Goal: Book appointment/travel/reservation

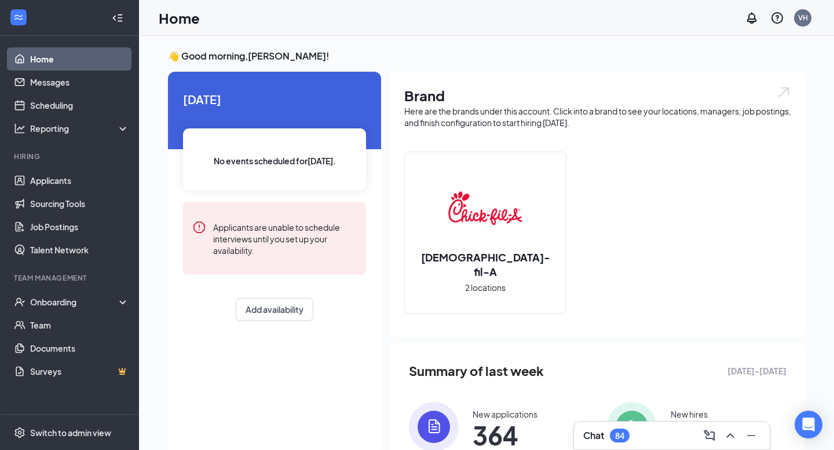
click at [222, 142] on div "No events scheduled for [DATE] ." at bounding box center [274, 159] width 183 height 62
click at [246, 234] on div "Applicants are unable to schedule interviews until you set up your availability." at bounding box center [285, 239] width 144 height 36
click at [238, 155] on span "No events scheduled for [DATE] ." at bounding box center [275, 161] width 122 height 13
click at [211, 90] on span "[DATE]" at bounding box center [274, 99] width 183 height 18
click at [436, 131] on div "Brand Here are the brands under this account. Click into a brand to see your lo…" at bounding box center [597, 204] width 414 height 265
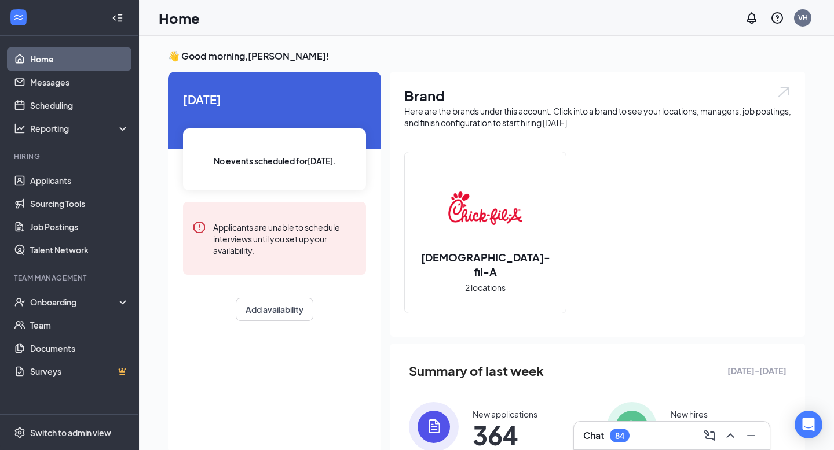
click at [300, 160] on span "No events scheduled for [DATE] ." at bounding box center [275, 161] width 122 height 13
click at [190, 92] on span "[DATE]" at bounding box center [274, 99] width 183 height 18
click at [80, 102] on link "Scheduling" at bounding box center [79, 105] width 99 height 23
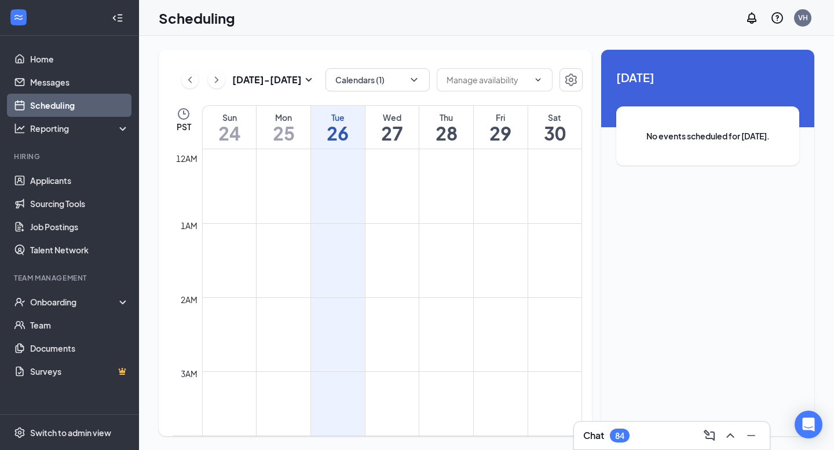
scroll to position [569, 0]
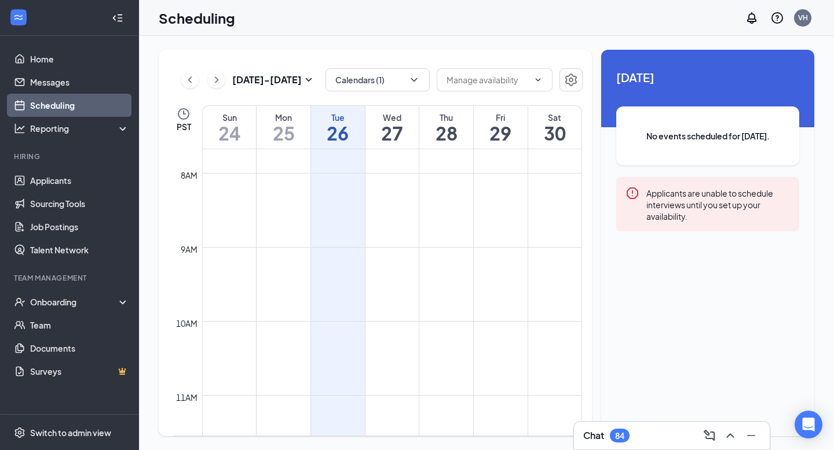
click at [196, 85] on button at bounding box center [189, 79] width 17 height 17
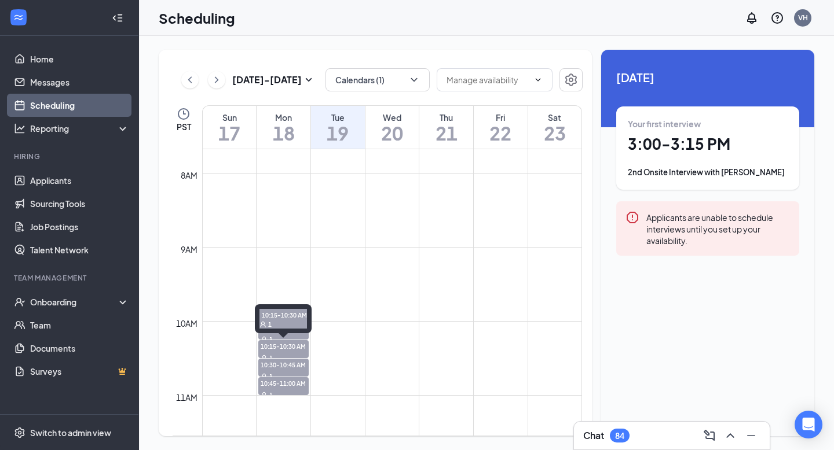
click at [284, 331] on div "10:15-10:30 AM 1" at bounding box center [283, 318] width 57 height 29
click at [300, 336] on div "10:15-10:30 AM 1" at bounding box center [283, 321] width 57 height 34
click at [290, 331] on span "10:00-10:15 AM" at bounding box center [283, 328] width 50 height 12
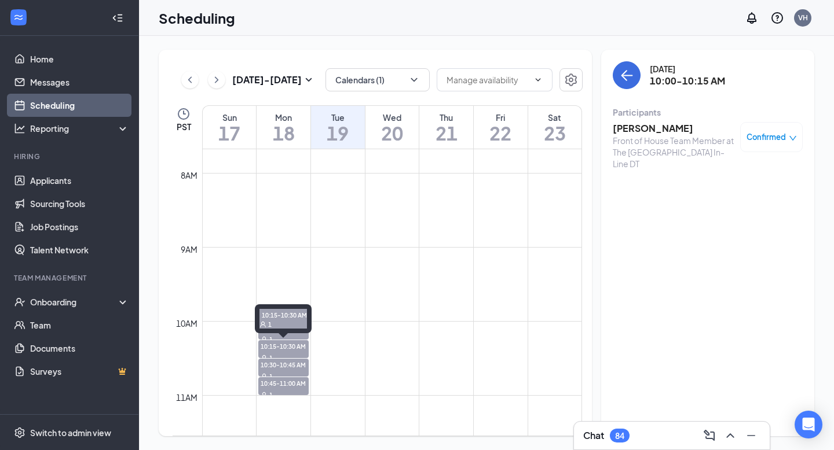
click at [292, 344] on span "10:15-10:30 AM" at bounding box center [283, 346] width 50 height 12
click at [292, 362] on span "10:30-10:45 AM" at bounding box center [283, 365] width 50 height 12
click at [289, 381] on span "10:45-11:00 AM" at bounding box center [283, 383] width 50 height 12
click at [218, 77] on icon "ChevronRight" at bounding box center [217, 80] width 12 height 14
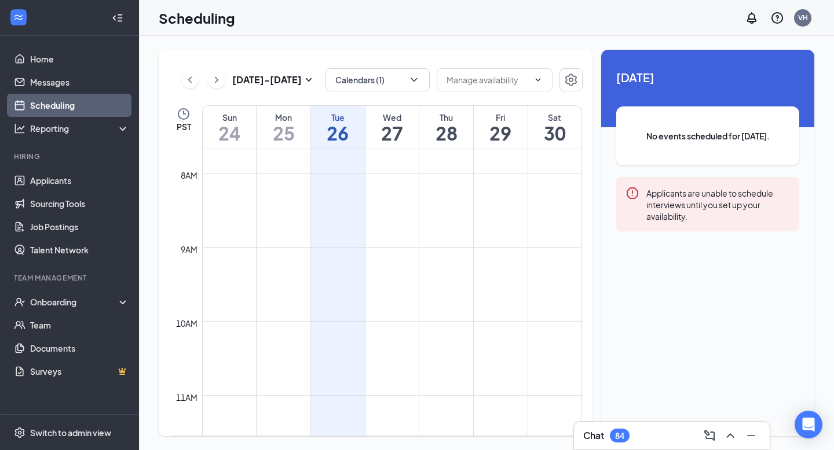
click at [287, 161] on td at bounding box center [392, 164] width 380 height 19
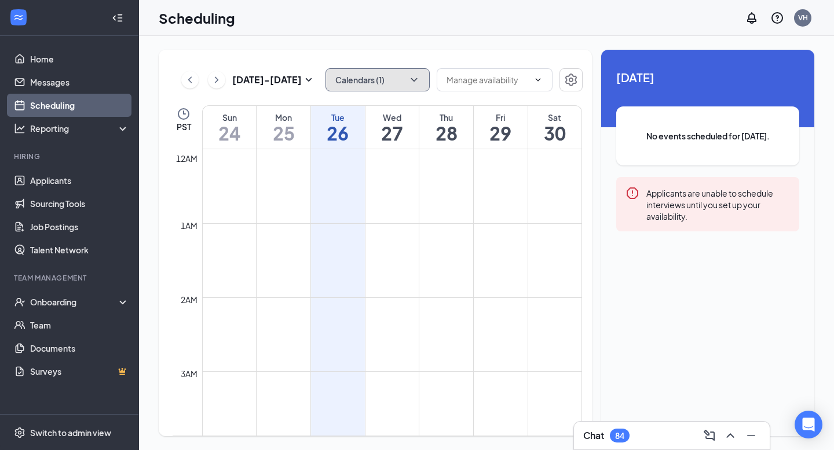
click at [390, 85] on button "Calendars (1)" at bounding box center [377, 79] width 104 height 23
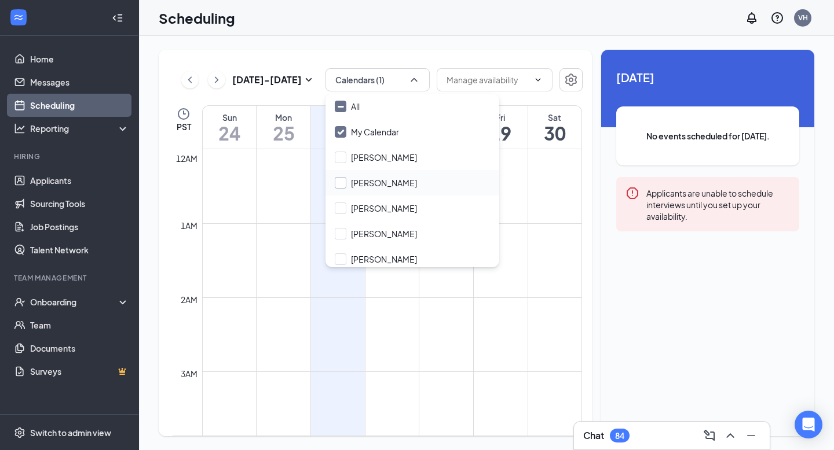
click at [374, 188] on input "[PERSON_NAME]" at bounding box center [376, 183] width 82 height 12
checkbox input "true"
click at [342, 107] on input "All" at bounding box center [347, 107] width 25 height 12
checkbox input "true"
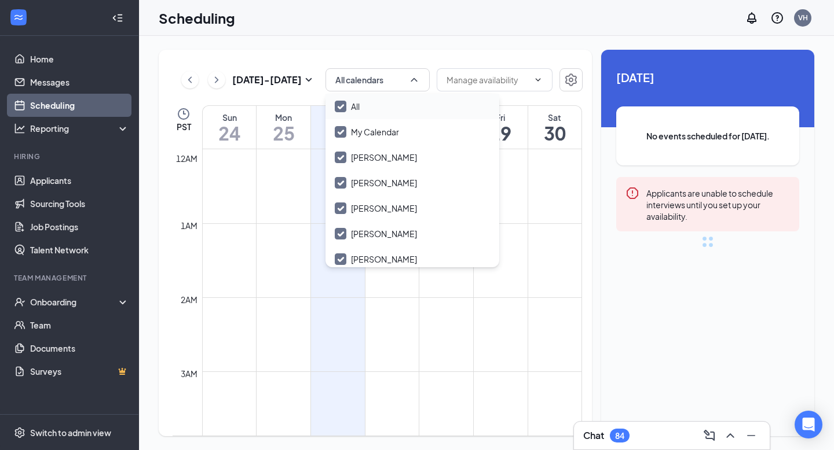
checkbox input "true"
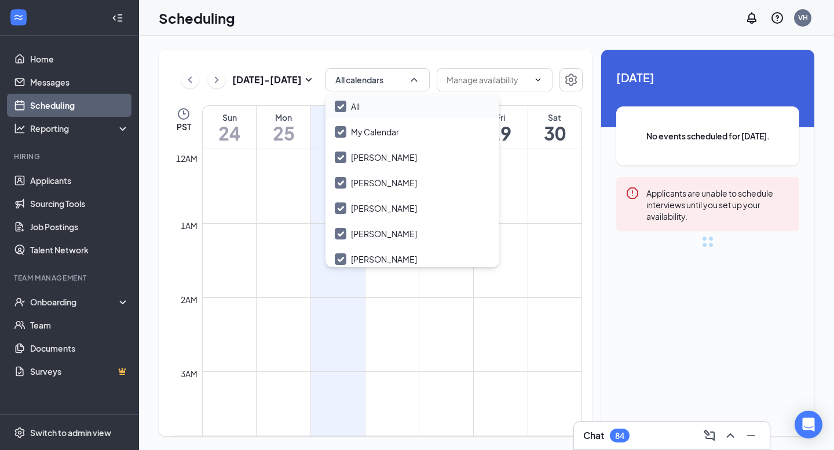
checkbox input "true"
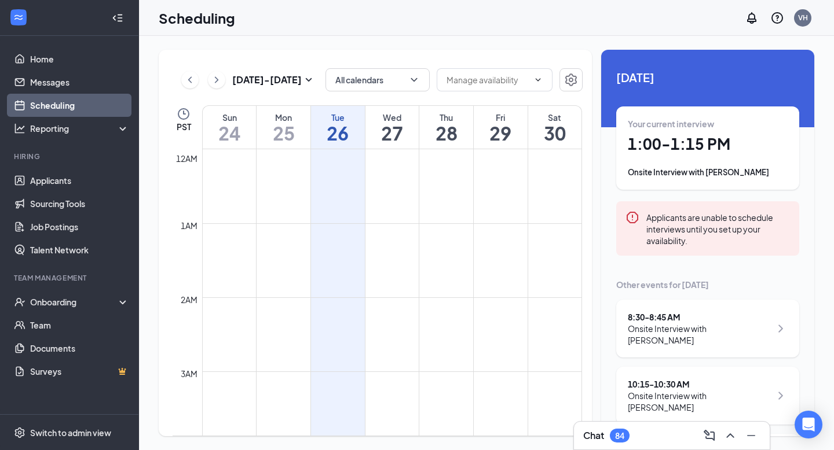
click at [307, 61] on div "[DATE] - [DATE] All calendars PST Sun 24 Mon 25 Tue 26 Wed 27 Thu 28 Fri 29 Sat…" at bounding box center [375, 243] width 433 height 387
click at [191, 83] on icon "ChevronLeft" at bounding box center [190, 80] width 12 height 14
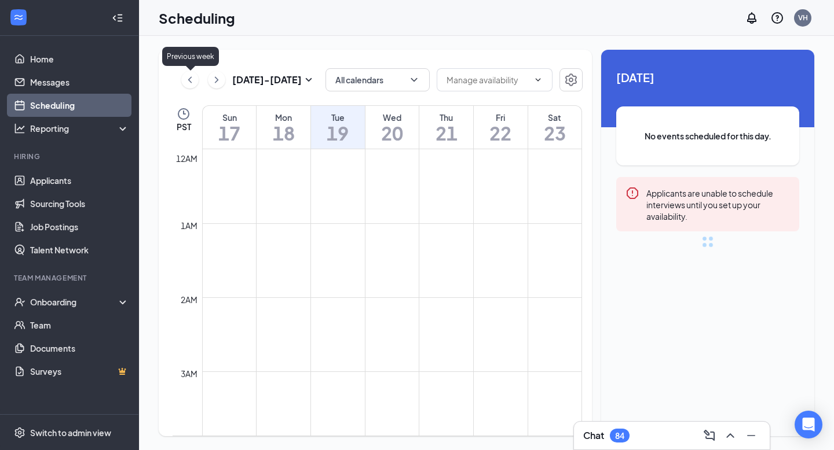
scroll to position [569, 0]
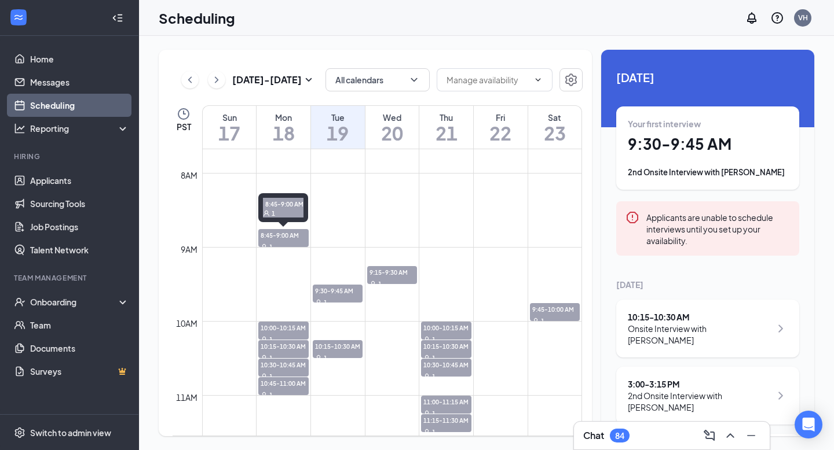
click at [268, 233] on span "8:45-9:00 AM" at bounding box center [283, 235] width 50 height 12
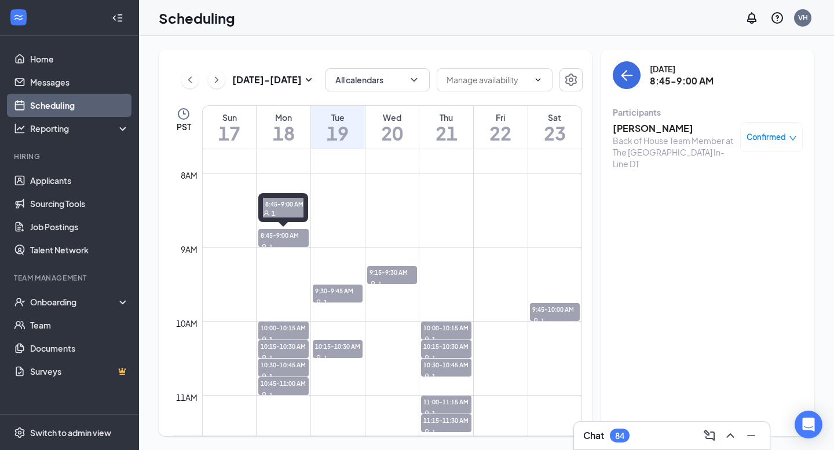
click at [288, 234] on span "8:45-9:00 AM" at bounding box center [283, 235] width 50 height 12
click at [283, 326] on span "10:00-10:15 AM" at bounding box center [283, 328] width 50 height 12
click at [281, 349] on span "10:15-10:30 AM" at bounding box center [283, 346] width 50 height 12
click at [279, 364] on span "10:30-10:45 AM" at bounding box center [283, 365] width 50 height 12
click at [277, 382] on span "10:45-11:00 AM" at bounding box center [283, 383] width 50 height 12
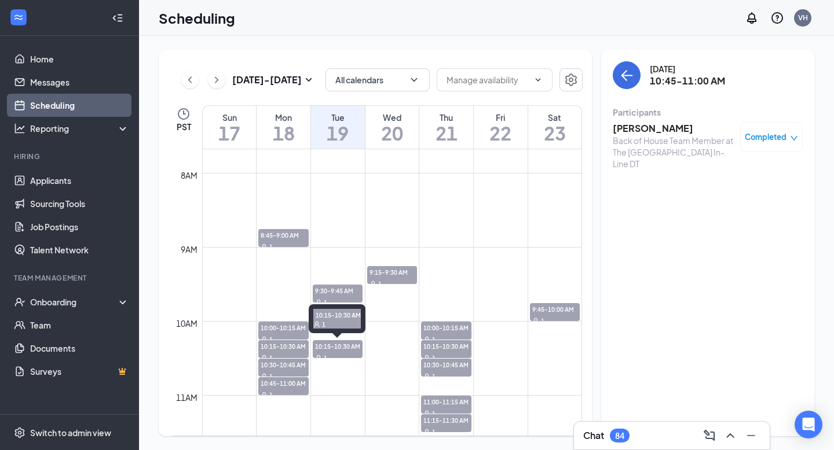
click at [357, 343] on span "10:15-10:30 AM" at bounding box center [338, 346] width 50 height 12
click at [344, 291] on span "9:30-9:45 AM" at bounding box center [338, 291] width 50 height 12
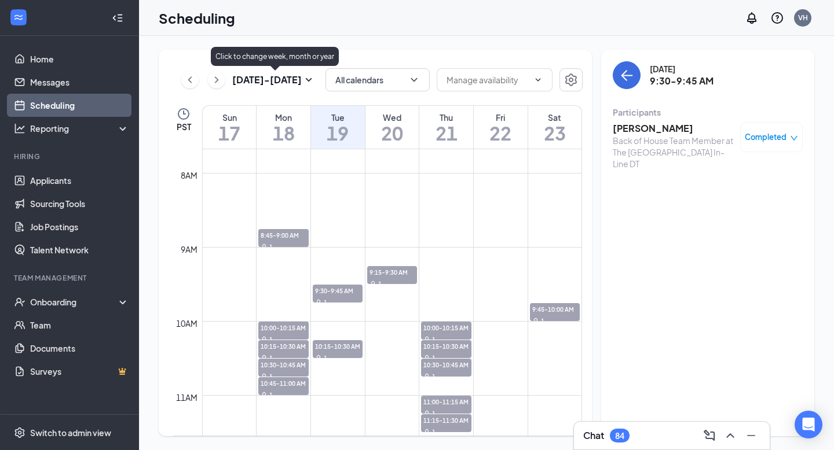
click at [221, 79] on icon "ChevronRight" at bounding box center [217, 80] width 12 height 14
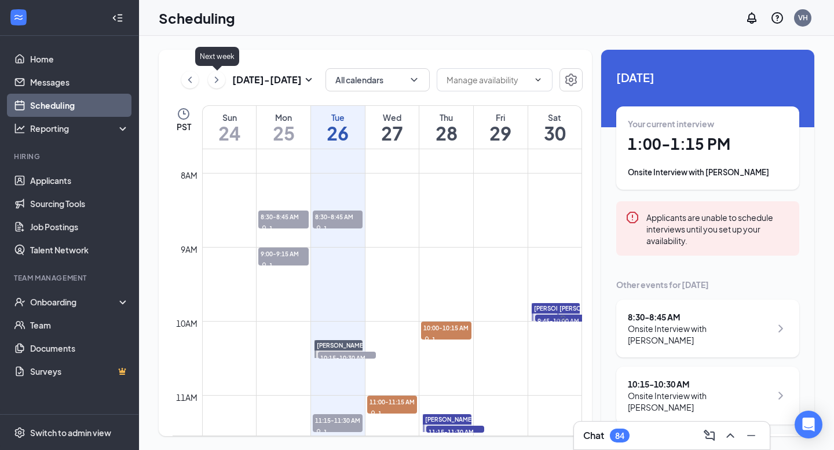
click at [284, 217] on span "8:30-8:45 AM" at bounding box center [283, 217] width 50 height 12
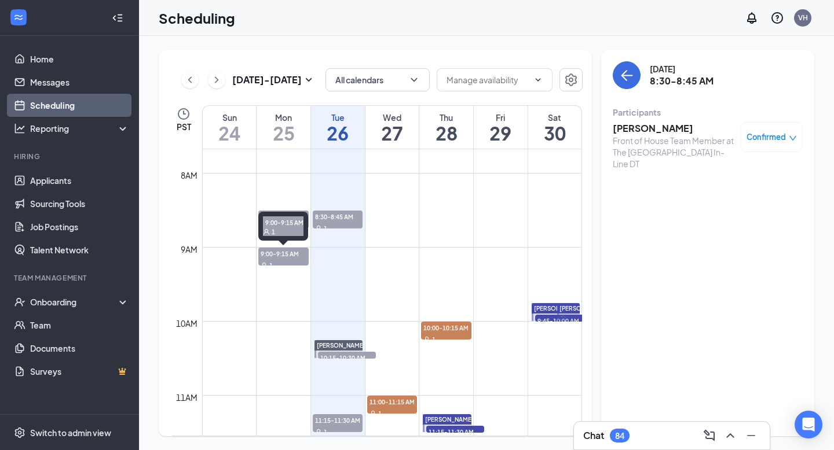
click at [275, 255] on span "9:00-9:15 AM" at bounding box center [283, 254] width 50 height 12
click at [296, 223] on div "1" at bounding box center [283, 228] width 50 height 12
click at [338, 225] on div "1" at bounding box center [338, 228] width 50 height 12
click at [331, 355] on span "10:15-10:30 AM" at bounding box center [347, 358] width 58 height 12
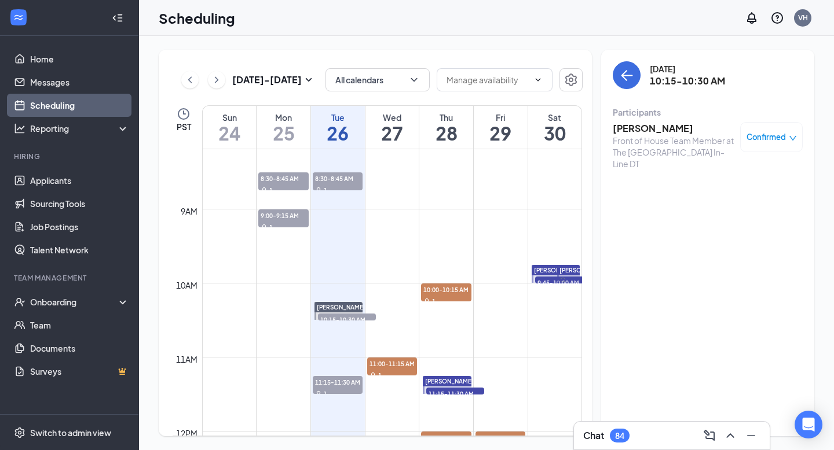
scroll to position [621, 0]
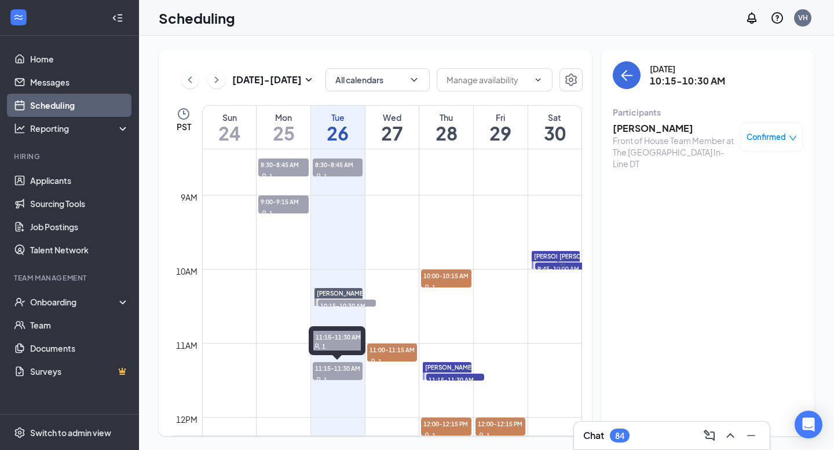
click at [334, 377] on div "1" at bounding box center [338, 380] width 50 height 12
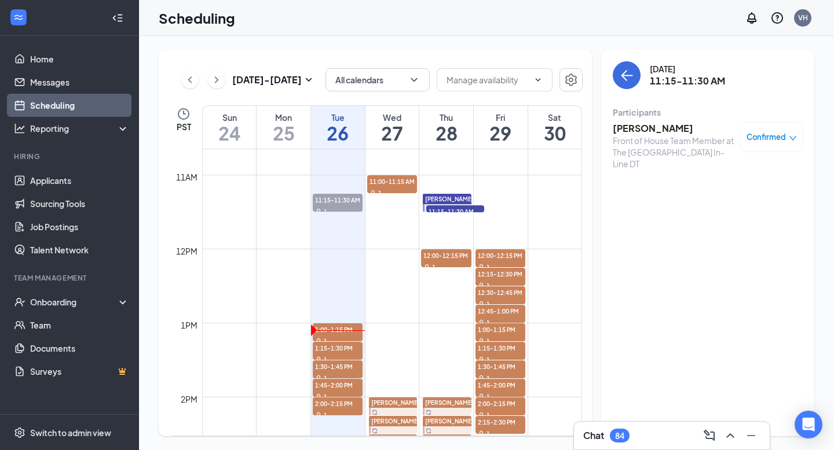
scroll to position [809, 0]
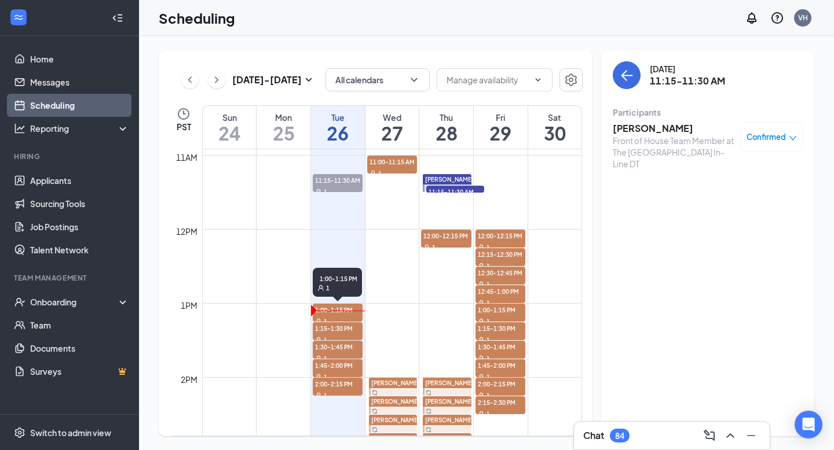
click at [332, 306] on span "1:00-1:15 PM" at bounding box center [338, 310] width 50 height 12
click at [322, 331] on span "1:15-1:30 PM" at bounding box center [338, 328] width 50 height 12
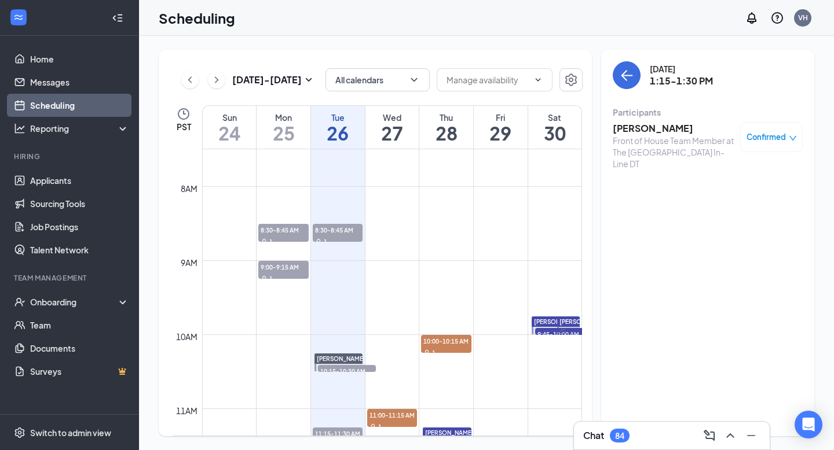
scroll to position [559, 0]
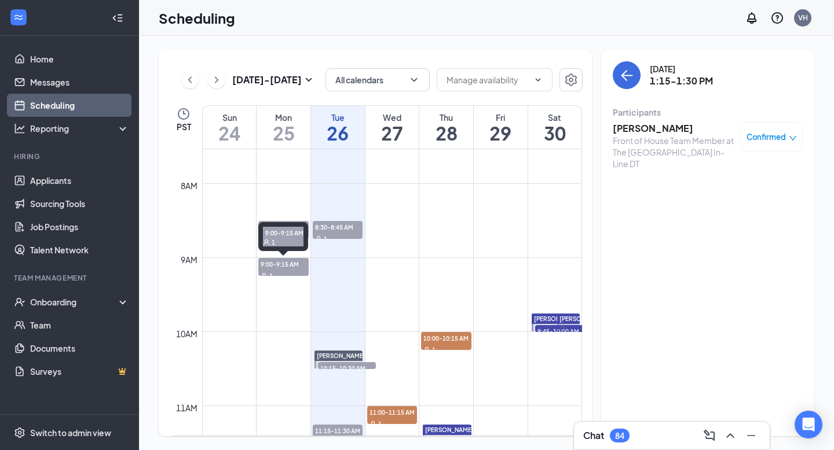
click at [285, 267] on span "9:00-9:15 AM" at bounding box center [283, 264] width 50 height 12
click at [302, 227] on span "8:30-8:45 AM" at bounding box center [283, 227] width 50 height 12
click at [187, 81] on icon "ChevronLeft" at bounding box center [190, 80] width 12 height 14
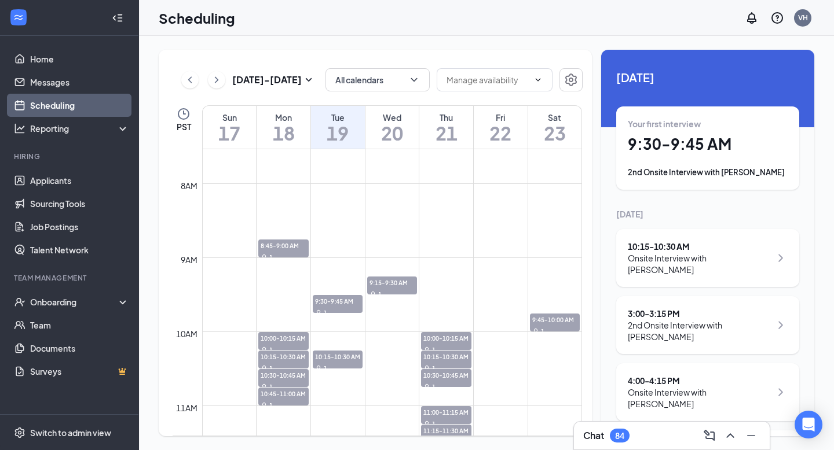
scroll to position [569, 0]
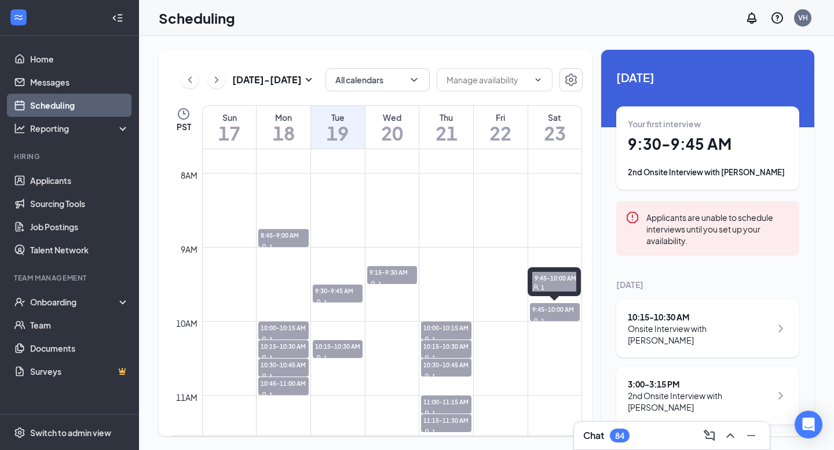
click at [544, 318] on div "1" at bounding box center [555, 321] width 50 height 12
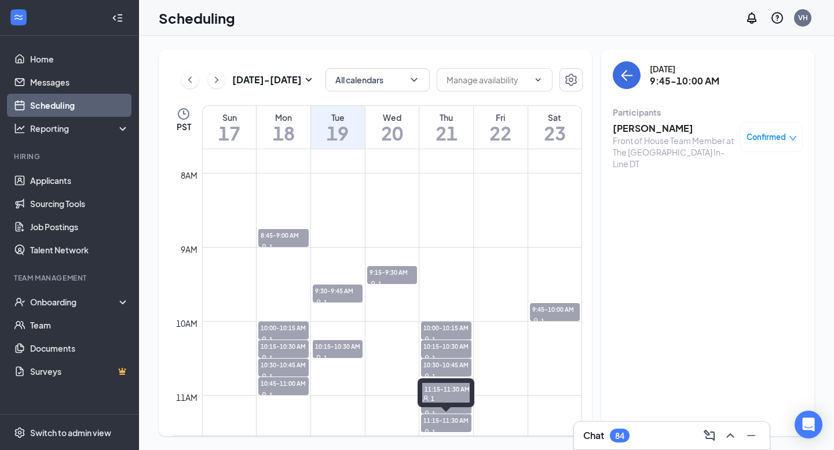
click at [460, 424] on span "11:15-11:30 AM" at bounding box center [446, 420] width 50 height 12
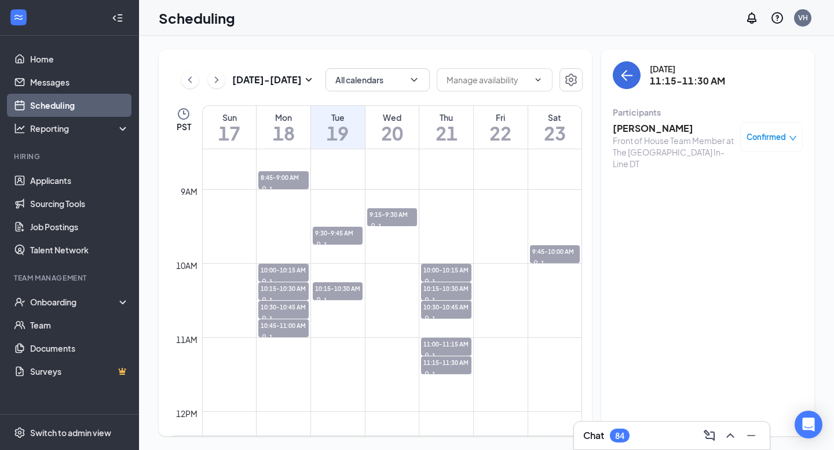
scroll to position [630, 0]
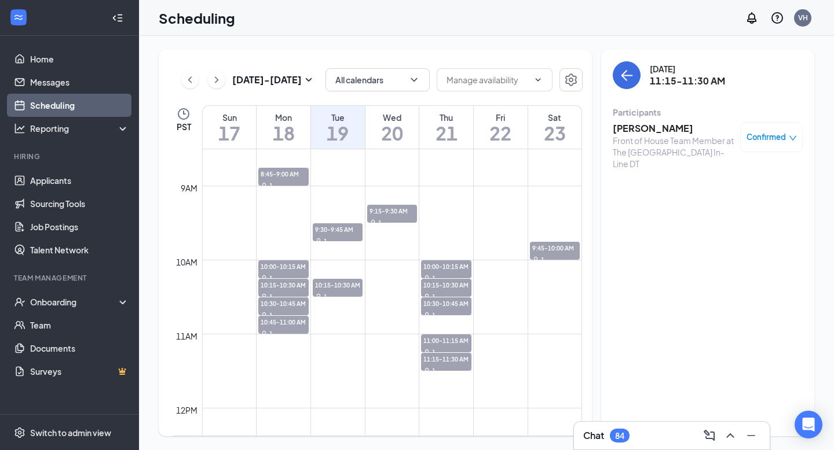
click at [446, 369] on div "1" at bounding box center [446, 371] width 50 height 12
click at [461, 349] on div "11:15-11:30 AM 1" at bounding box center [445, 334] width 57 height 34
click at [465, 349] on div "11:15-11:30 AM 1" at bounding box center [445, 334] width 57 height 34
click at [484, 353] on td at bounding box center [392, 362] width 380 height 19
click at [446, 342] on span "11:00-11:15 AM" at bounding box center [446, 341] width 50 height 12
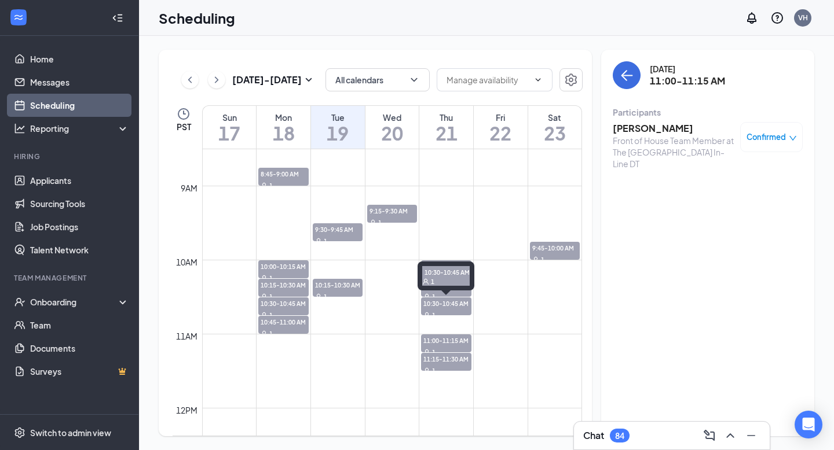
click at [464, 295] on div "10:30-10:45 AM 1" at bounding box center [445, 279] width 57 height 34
click at [459, 292] on div "10:30-10:45 AM 1" at bounding box center [445, 279] width 57 height 34
click at [456, 299] on span "10:30-10:45 AM" at bounding box center [446, 304] width 50 height 12
click at [460, 293] on div "10:30-10:45 AM 1" at bounding box center [445, 279] width 57 height 34
click at [654, 127] on h3 "[PERSON_NAME]" at bounding box center [673, 128] width 122 height 13
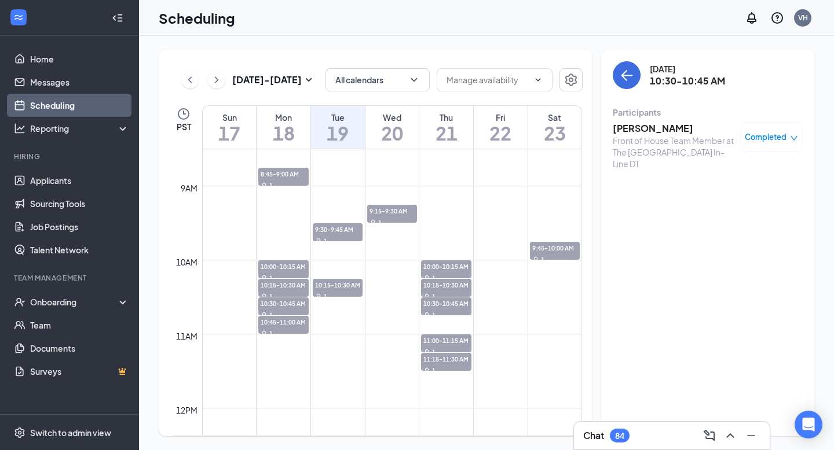
click at [654, 127] on h3 "[PERSON_NAME]" at bounding box center [673, 128] width 122 height 13
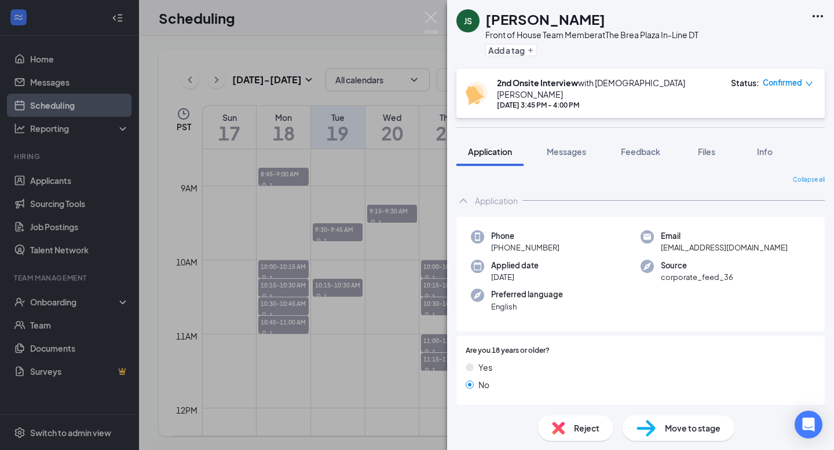
click at [509, 21] on h1 "[PERSON_NAME]" at bounding box center [545, 19] width 120 height 20
click at [357, 43] on div "JS [PERSON_NAME] Front of House Team Member at The [GEOGRAPHIC_DATA] In-Line DT…" at bounding box center [417, 225] width 834 height 450
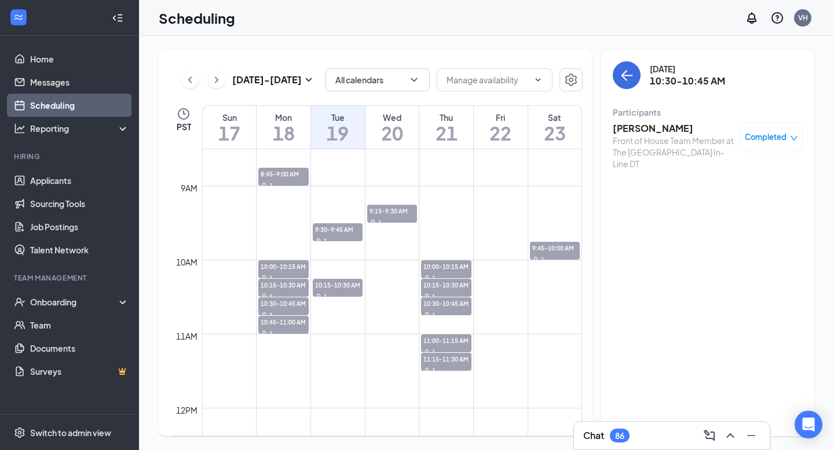
click at [439, 19] on div "Scheduling VH" at bounding box center [486, 18] width 695 height 36
